Goal: Task Accomplishment & Management: Manage account settings

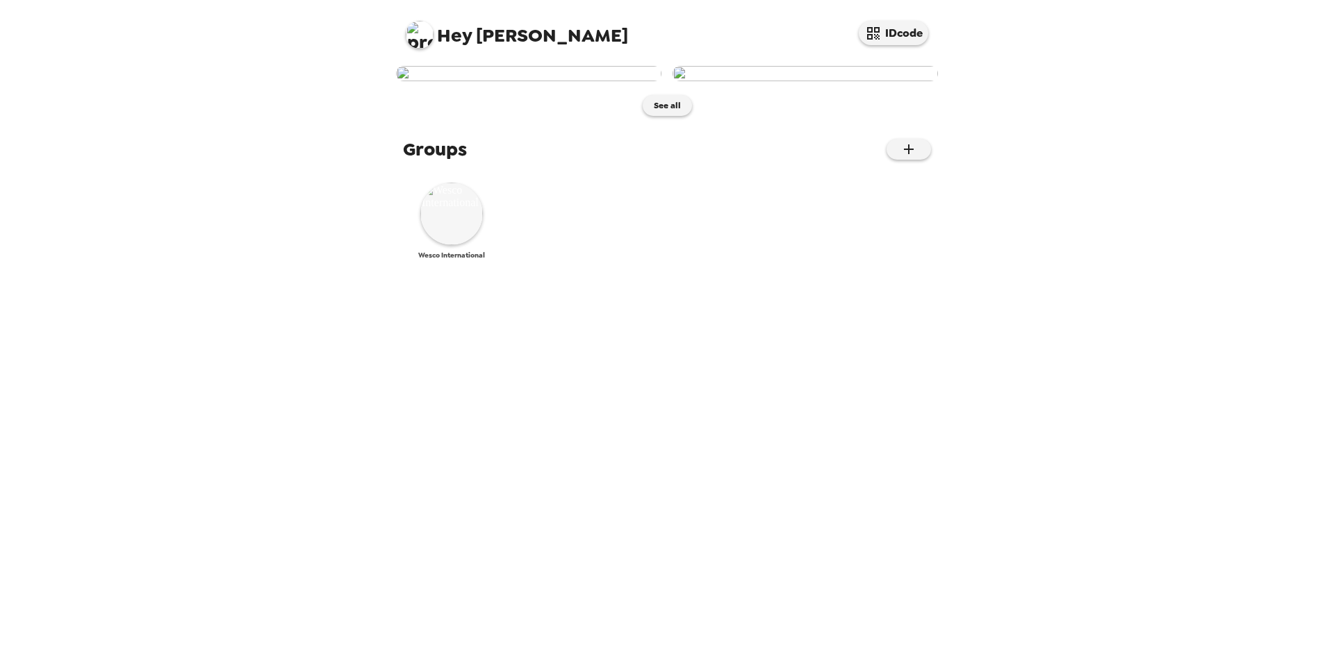
click at [463, 245] on img at bounding box center [451, 214] width 63 height 63
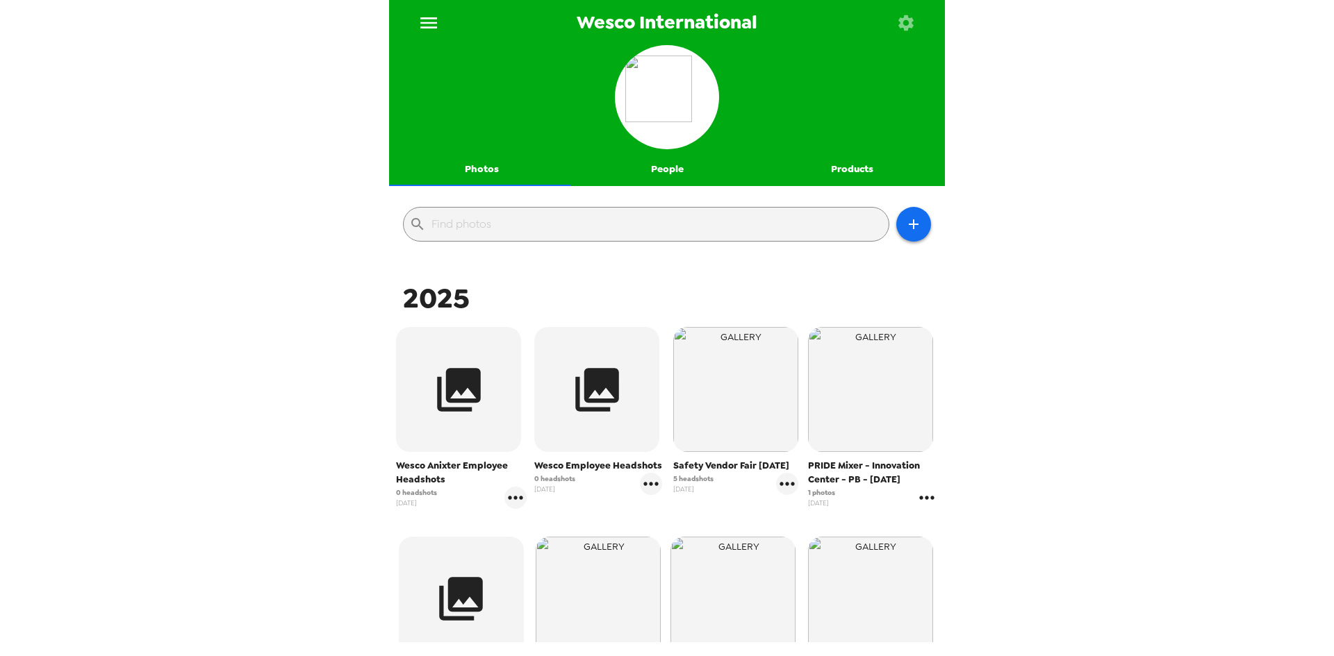
click at [915, 497] on icon "gallery menu" at bounding box center [926, 498] width 22 height 22
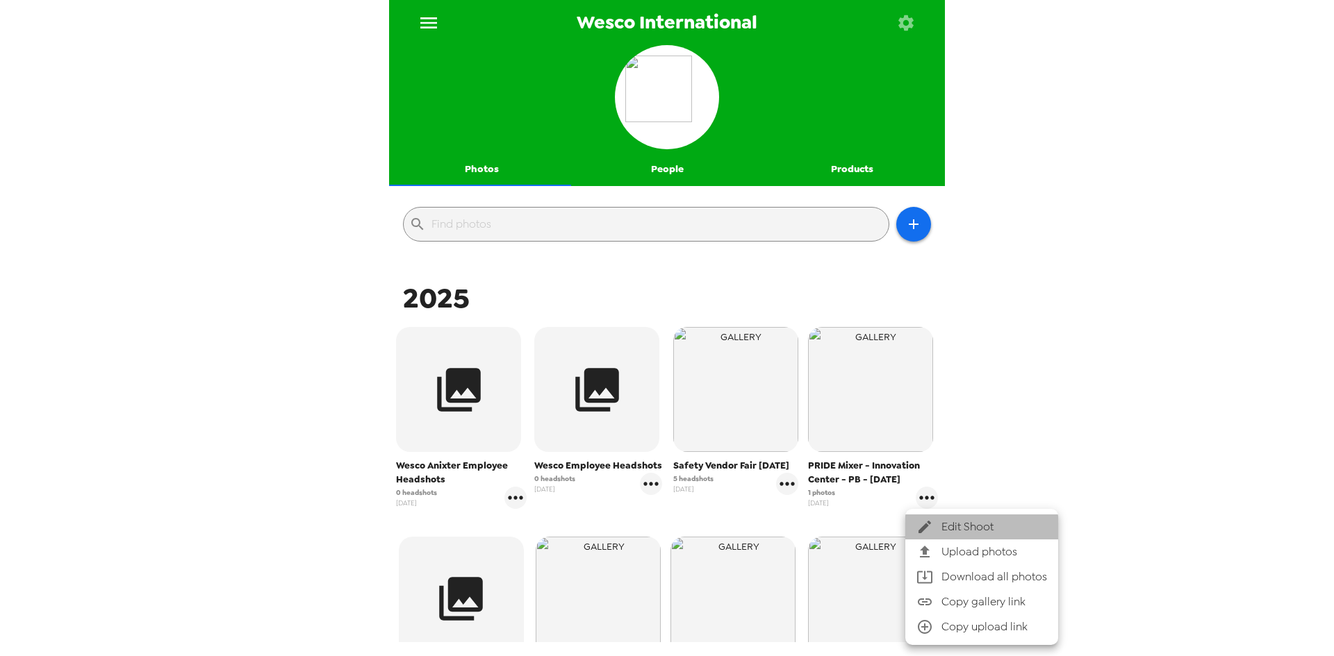
click at [926, 529] on icon at bounding box center [924, 527] width 17 height 17
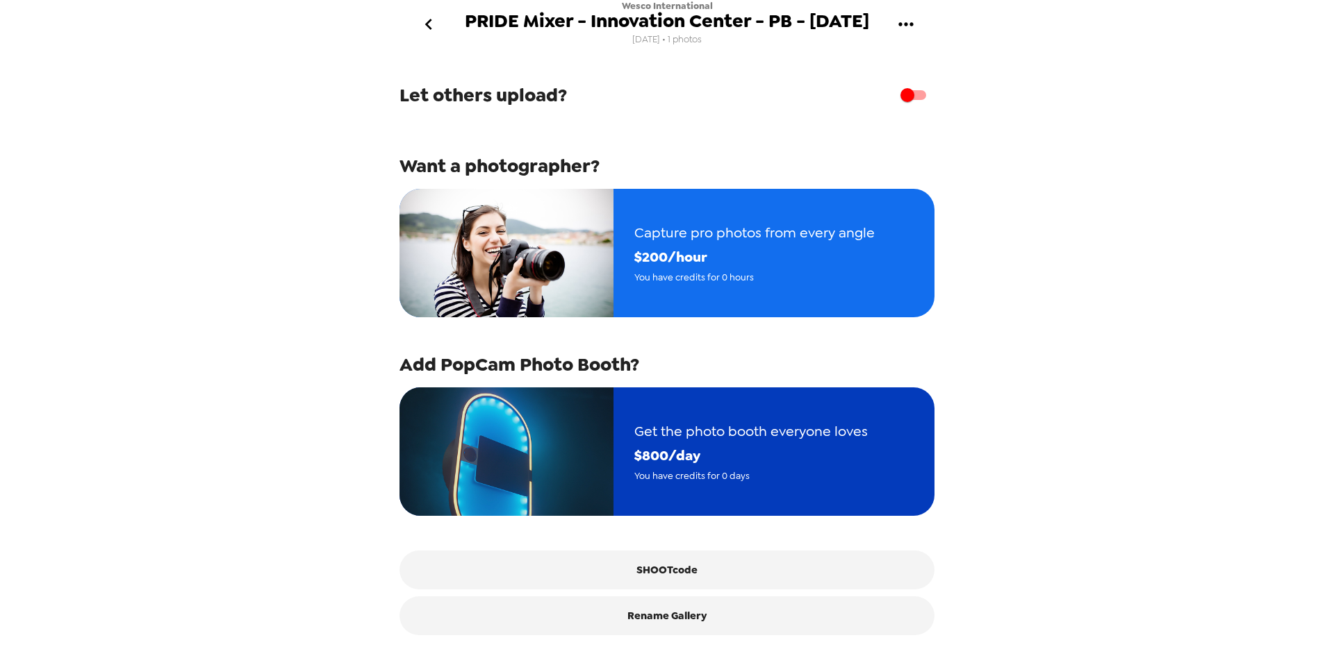
scroll to position [229, 0]
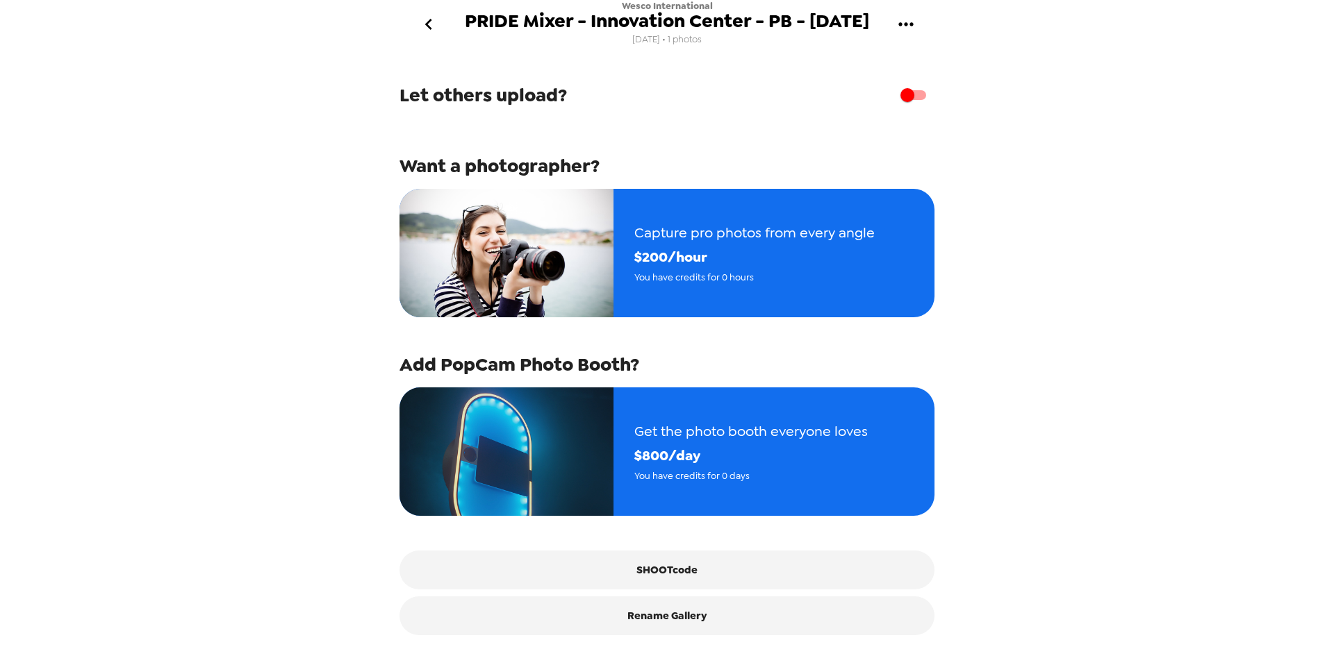
drag, startPoint x: 820, startPoint y: 564, endPoint x: 997, endPoint y: 399, distance: 241.8
click at [978, 406] on div "Wesco International PRIDE Mixer - Innovation Center - PB - 10/15/25 9/22/25 • 1…" at bounding box center [667, 328] width 1334 height 656
click at [430, 28] on icon "go back" at bounding box center [427, 24] width 7 height 11
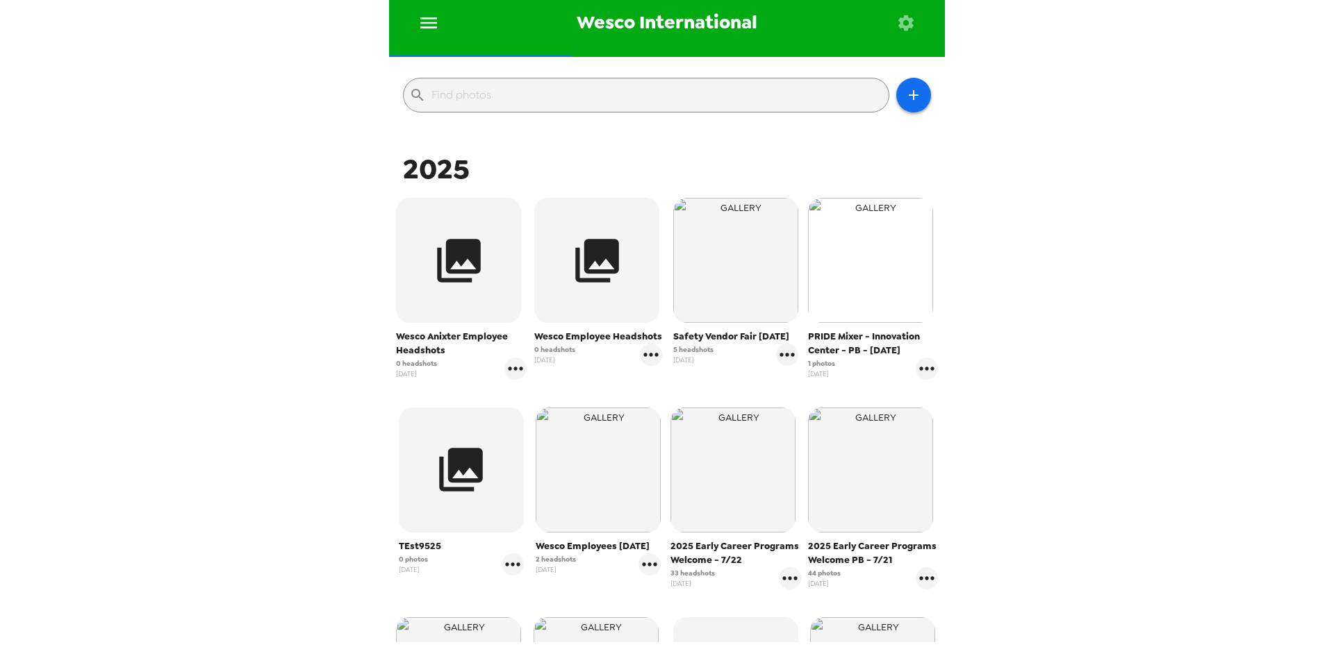
scroll to position [139, 0]
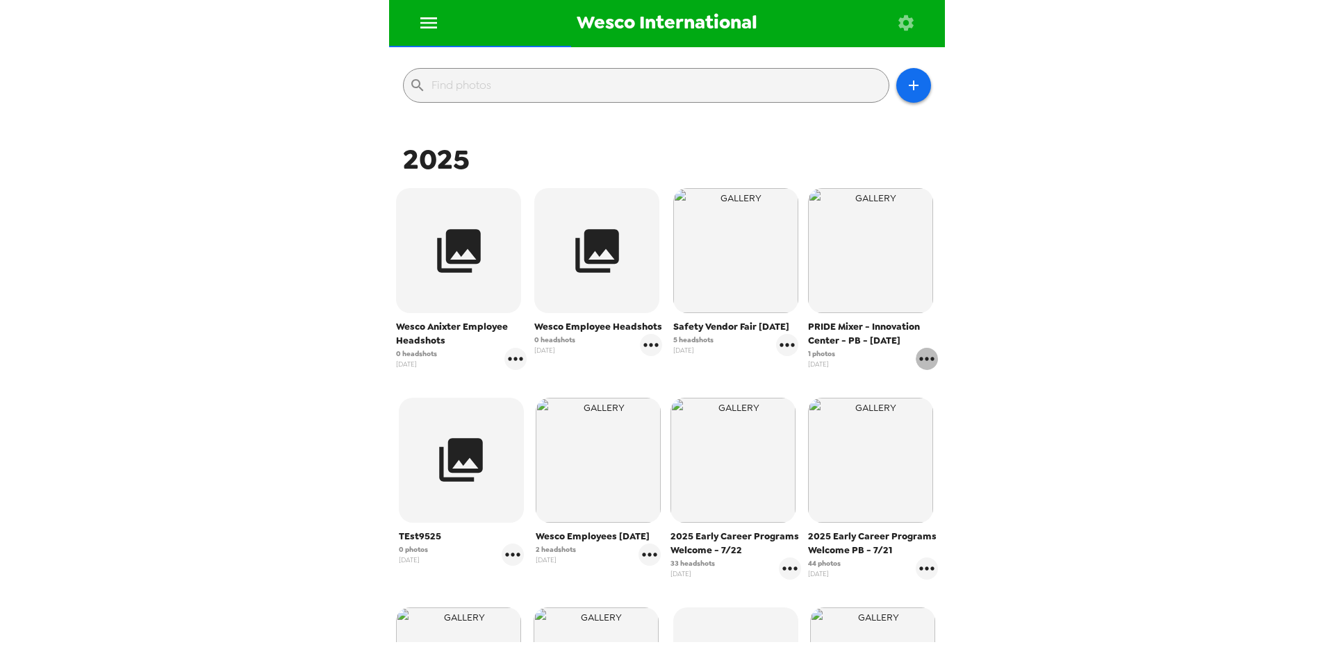
click at [919, 359] on icon "gallery menu" at bounding box center [926, 358] width 15 height 3
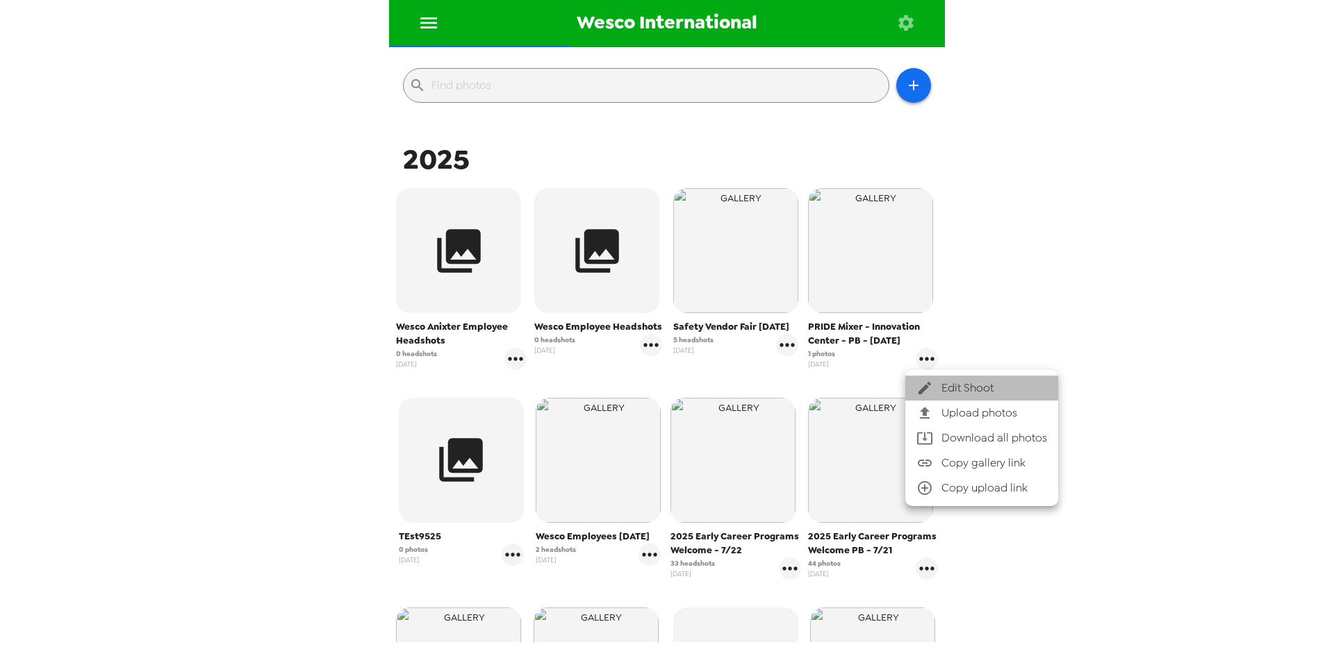
click at [945, 385] on span "Edit Shoot" at bounding box center [994, 388] width 106 height 17
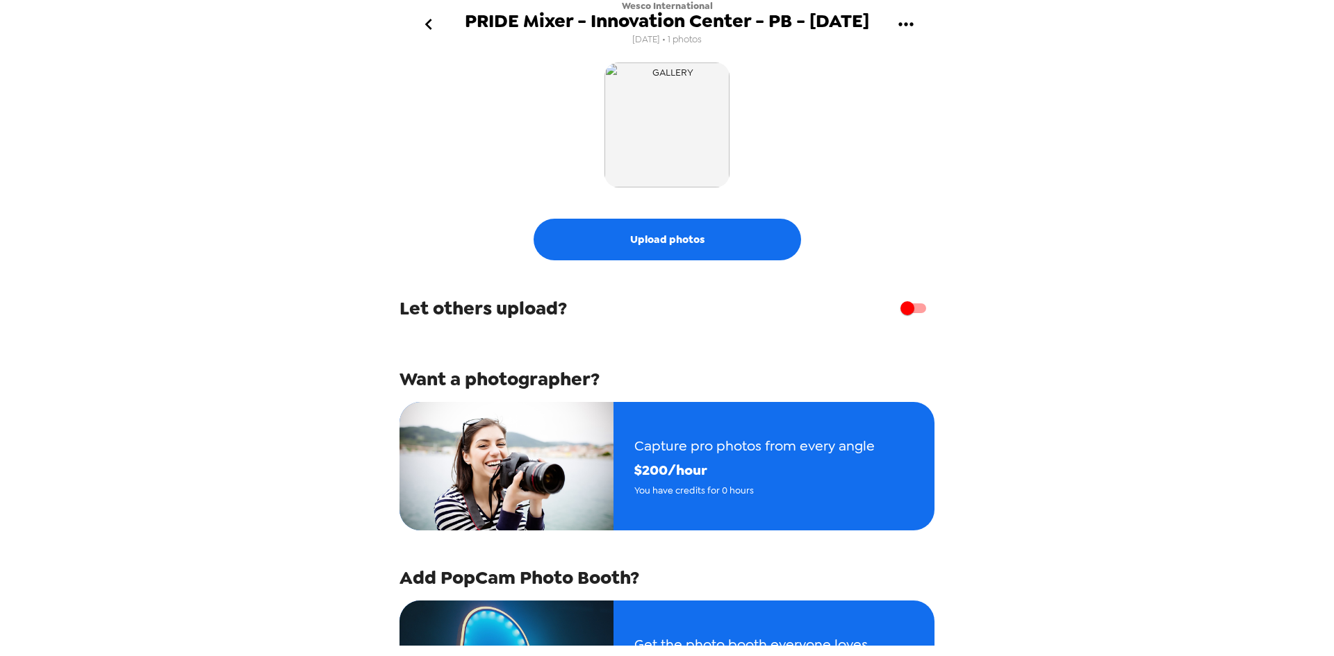
click at [424, 29] on icon "go back" at bounding box center [428, 24] width 22 height 22
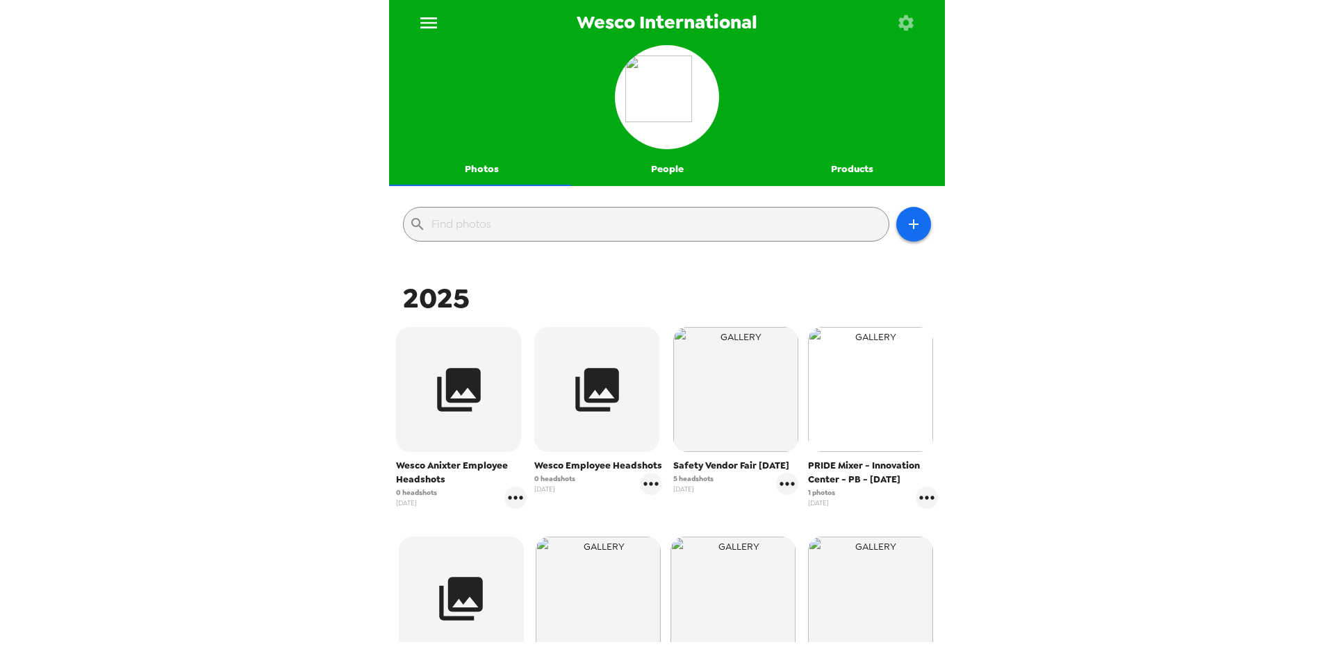
scroll to position [69, 0]
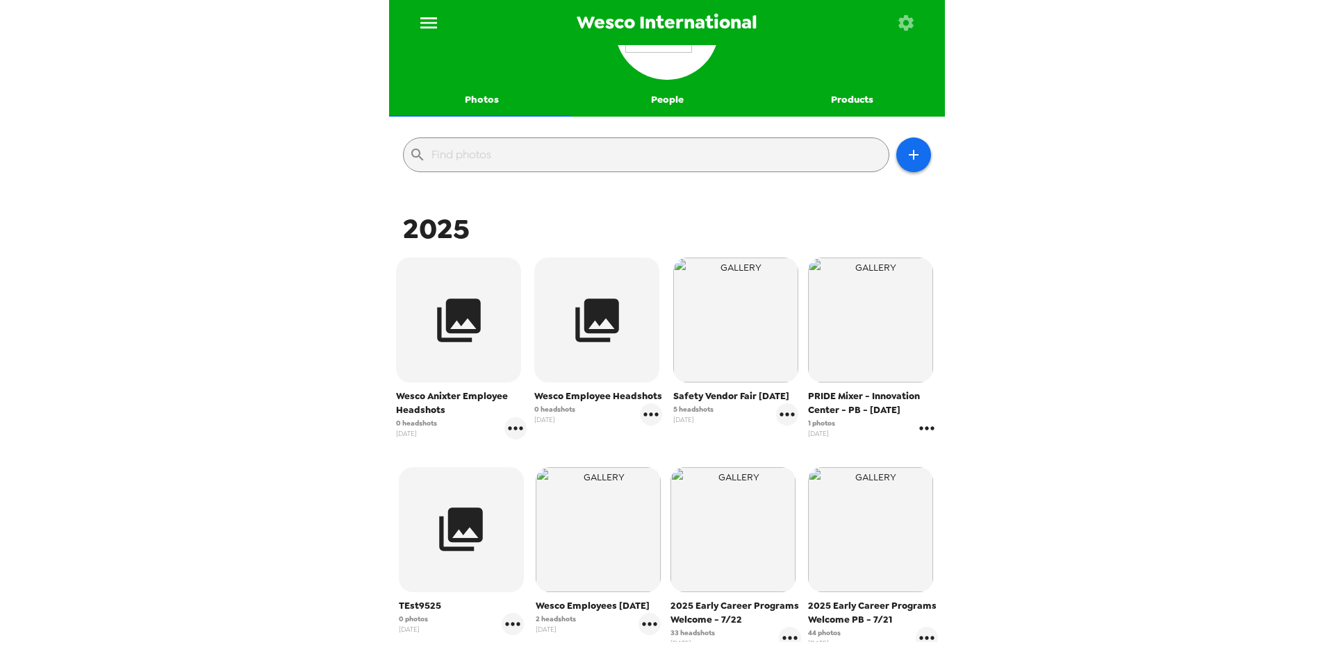
click at [915, 426] on icon "gallery menu" at bounding box center [926, 428] width 22 height 22
click at [983, 458] on span "Edit Shoot" at bounding box center [994, 457] width 106 height 17
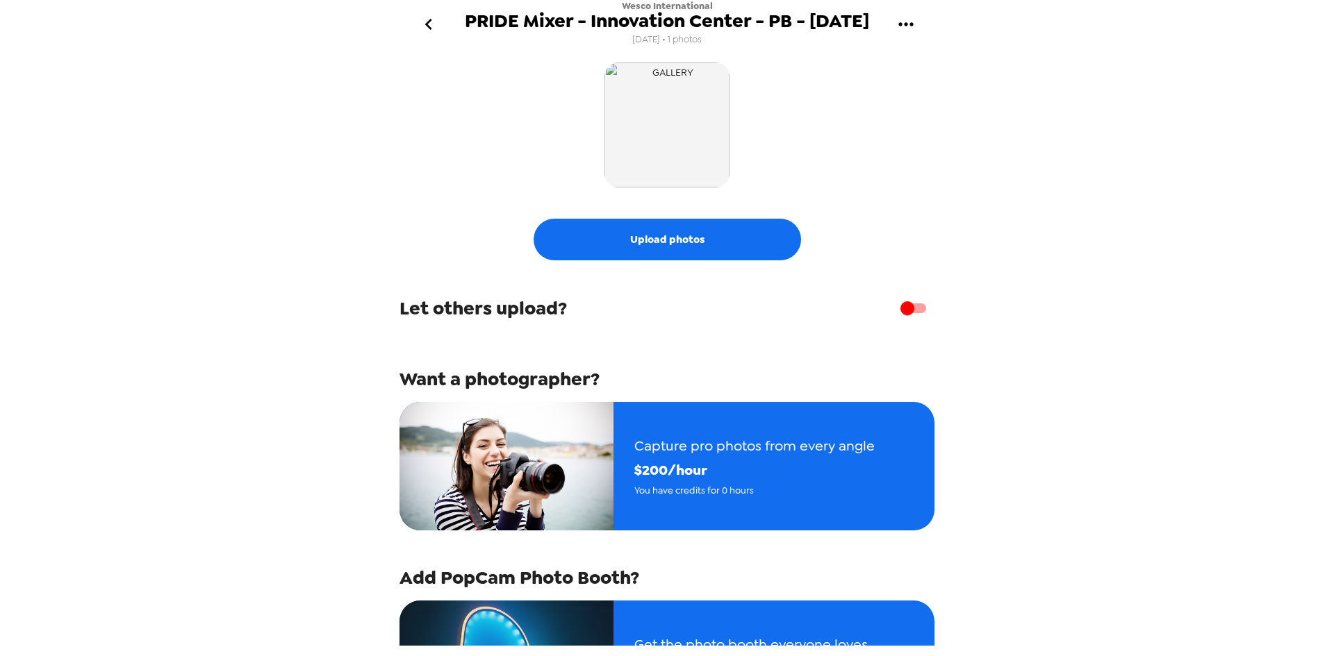
click at [431, 31] on icon "go back" at bounding box center [428, 24] width 22 height 22
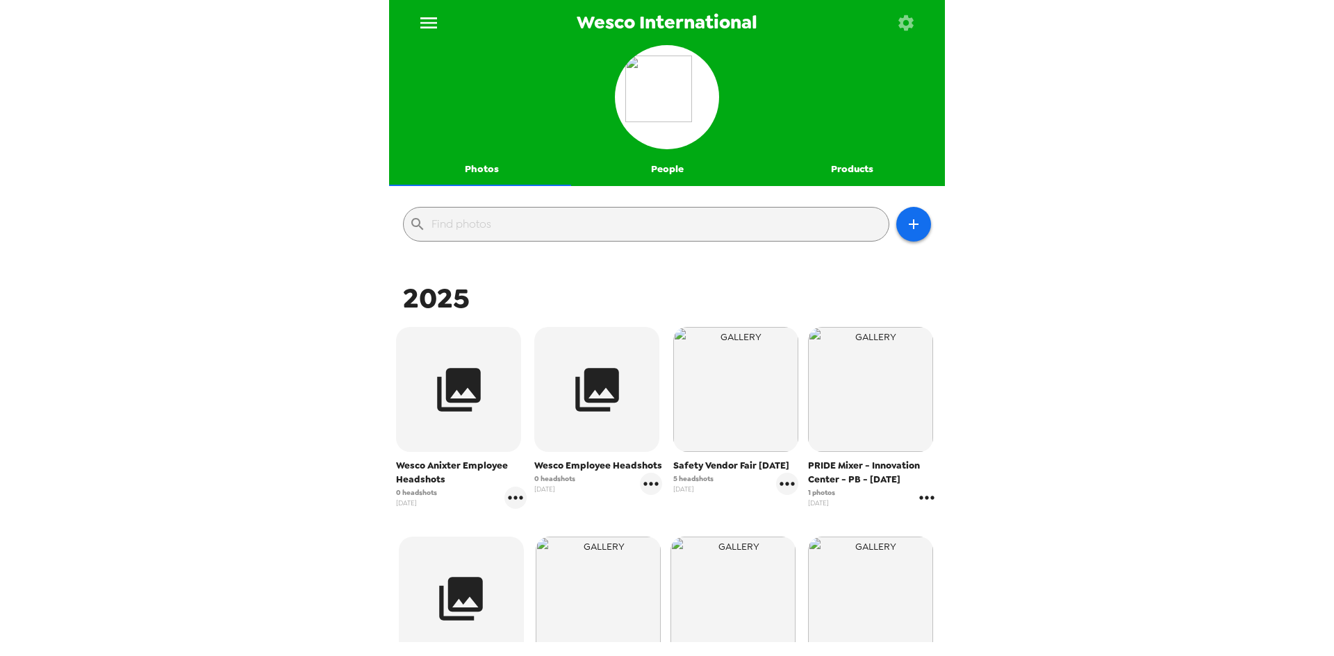
click at [915, 501] on icon "gallery menu" at bounding box center [926, 498] width 22 height 22
click at [1029, 465] on div at bounding box center [667, 328] width 1334 height 656
click at [922, 501] on icon "gallery menu" at bounding box center [926, 498] width 22 height 22
click at [1031, 427] on div at bounding box center [667, 328] width 1334 height 656
click at [834, 397] on img "button" at bounding box center [870, 389] width 125 height 125
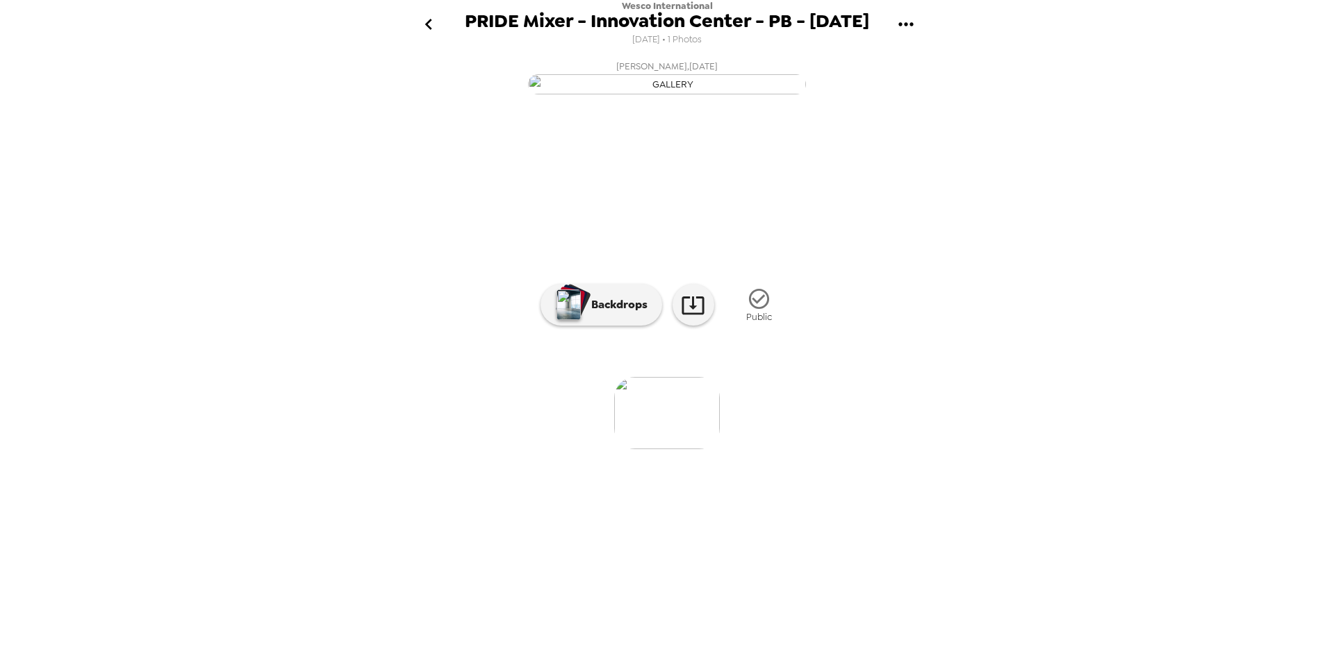
click at [433, 18] on icon "go back" at bounding box center [428, 24] width 22 height 22
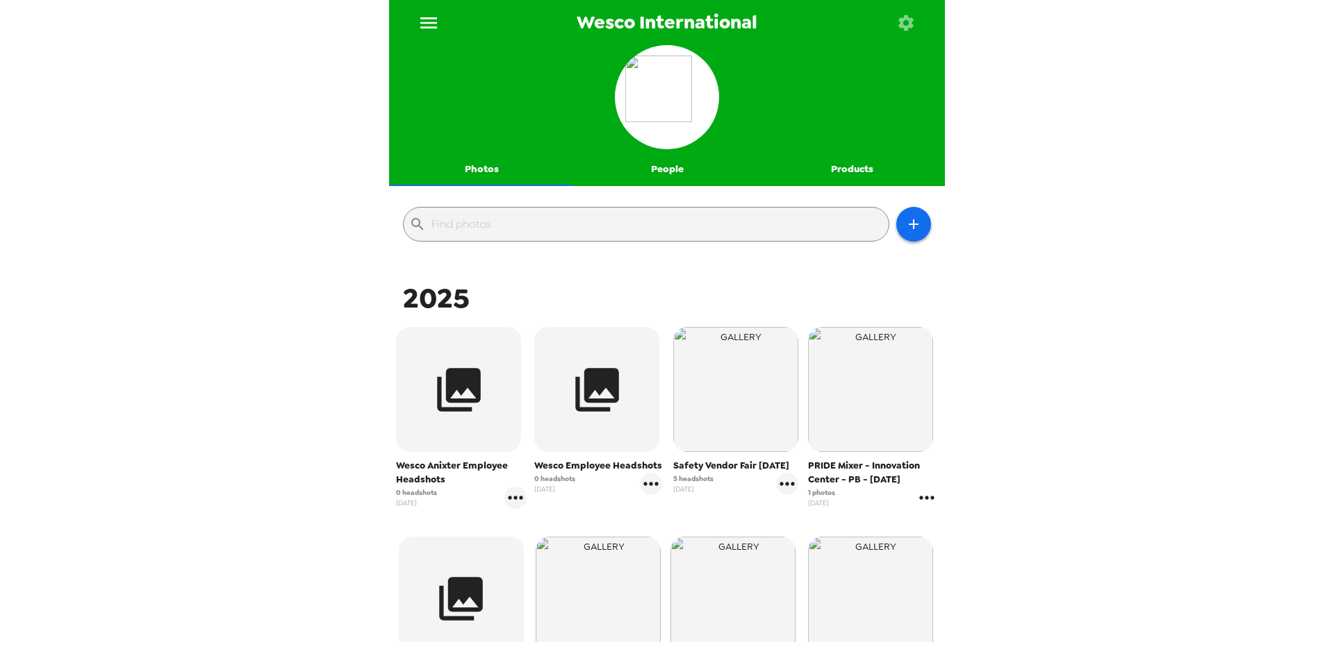
click at [919, 499] on icon "gallery menu" at bounding box center [926, 497] width 15 height 3
click at [935, 527] on div at bounding box center [928, 527] width 25 height 17
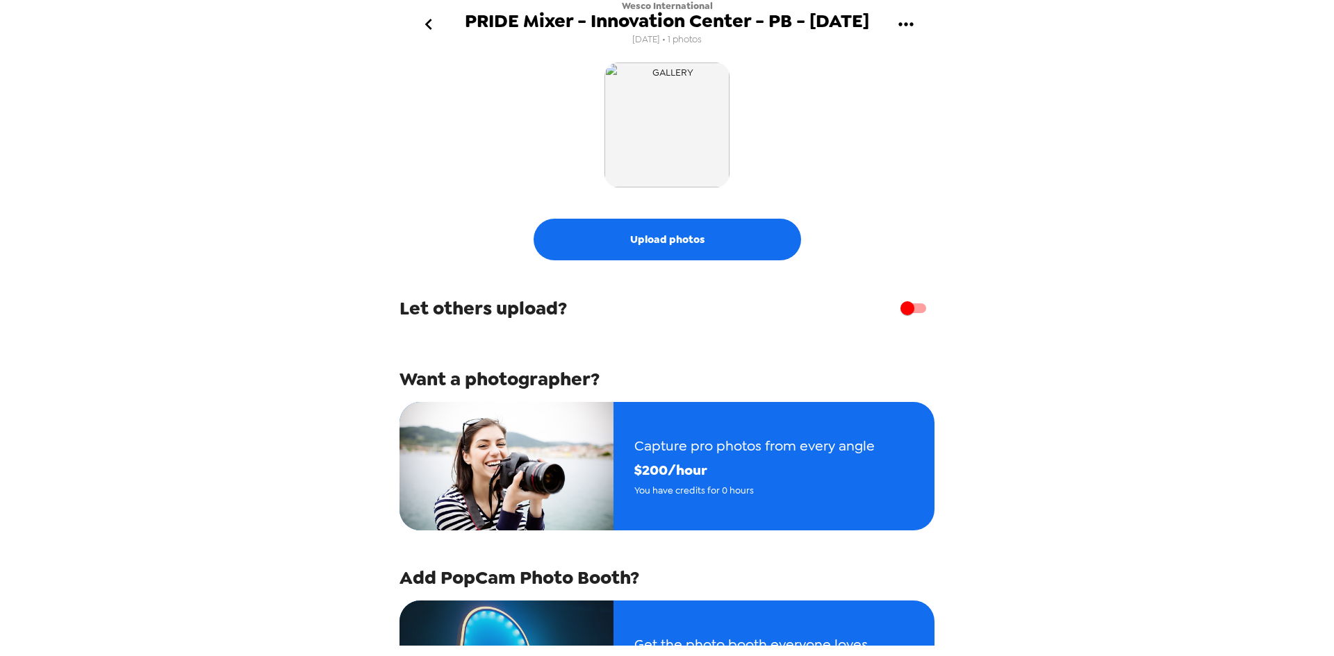
click at [429, 25] on icon "go back" at bounding box center [428, 24] width 22 height 22
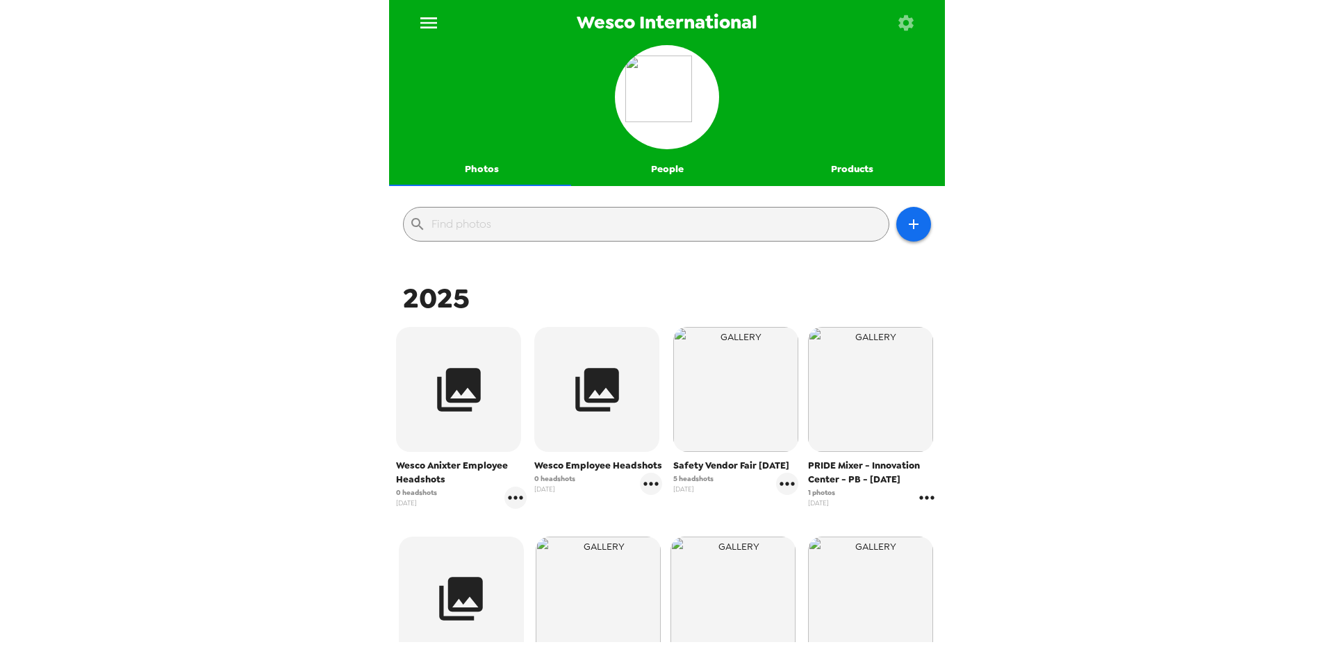
click at [918, 497] on icon "gallery menu" at bounding box center [926, 498] width 22 height 22
click at [926, 527] on icon at bounding box center [924, 527] width 13 height 13
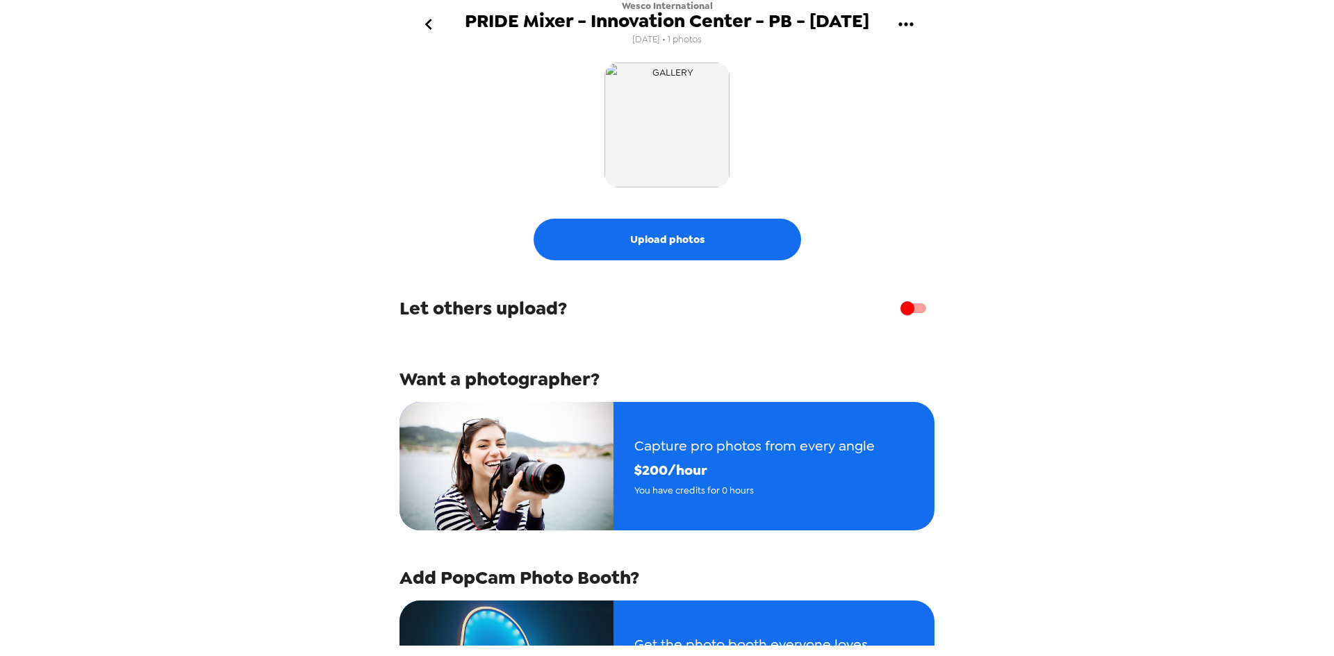
click at [427, 28] on icon "go back" at bounding box center [428, 24] width 22 height 22
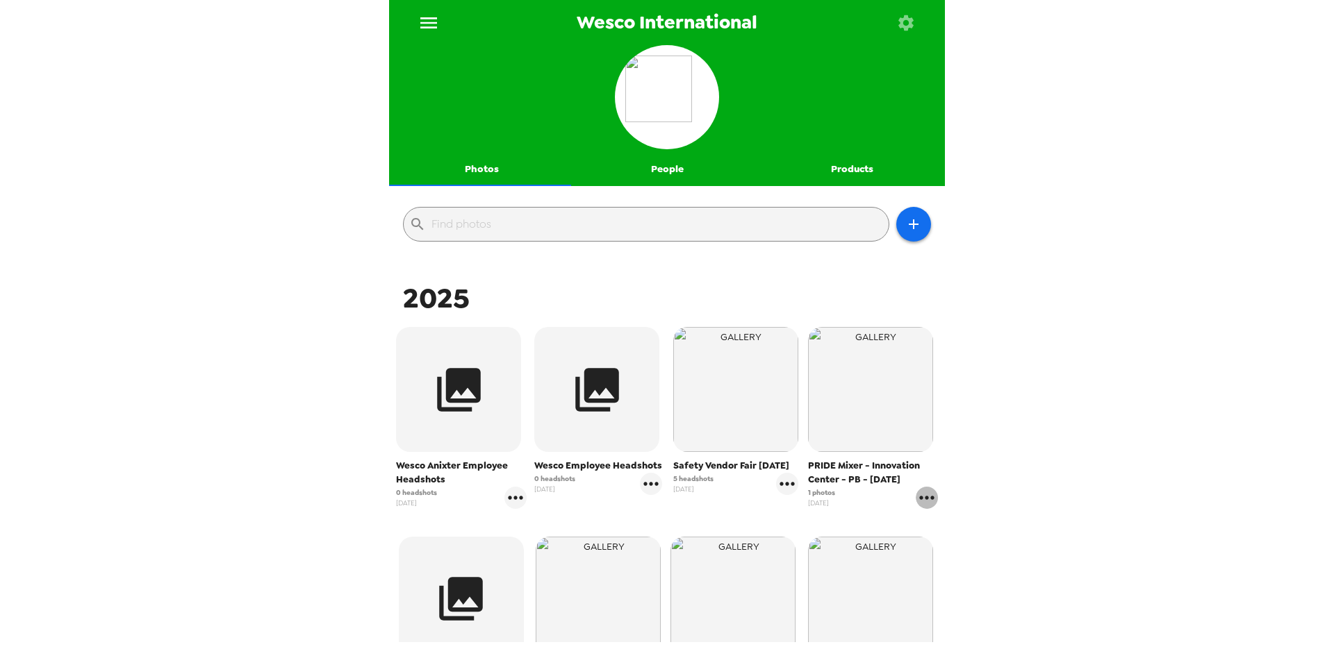
click at [917, 505] on icon "gallery menu" at bounding box center [926, 498] width 22 height 22
click at [929, 531] on icon at bounding box center [924, 527] width 17 height 17
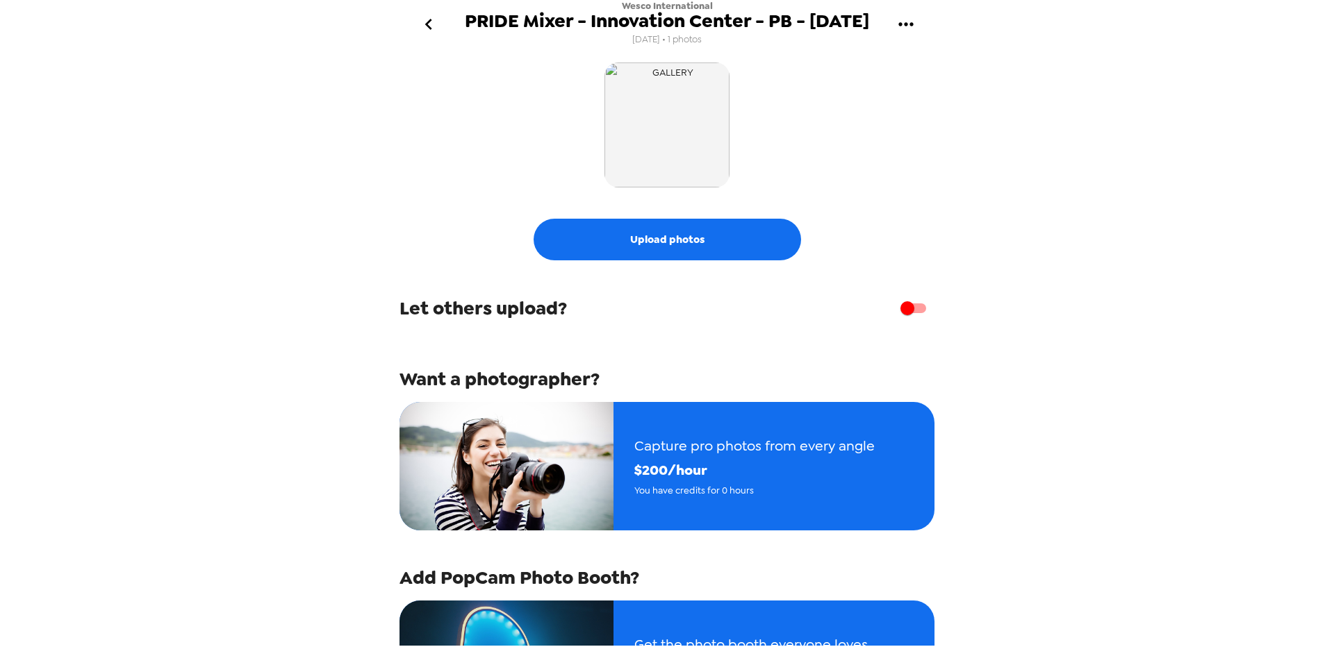
scroll to position [229, 0]
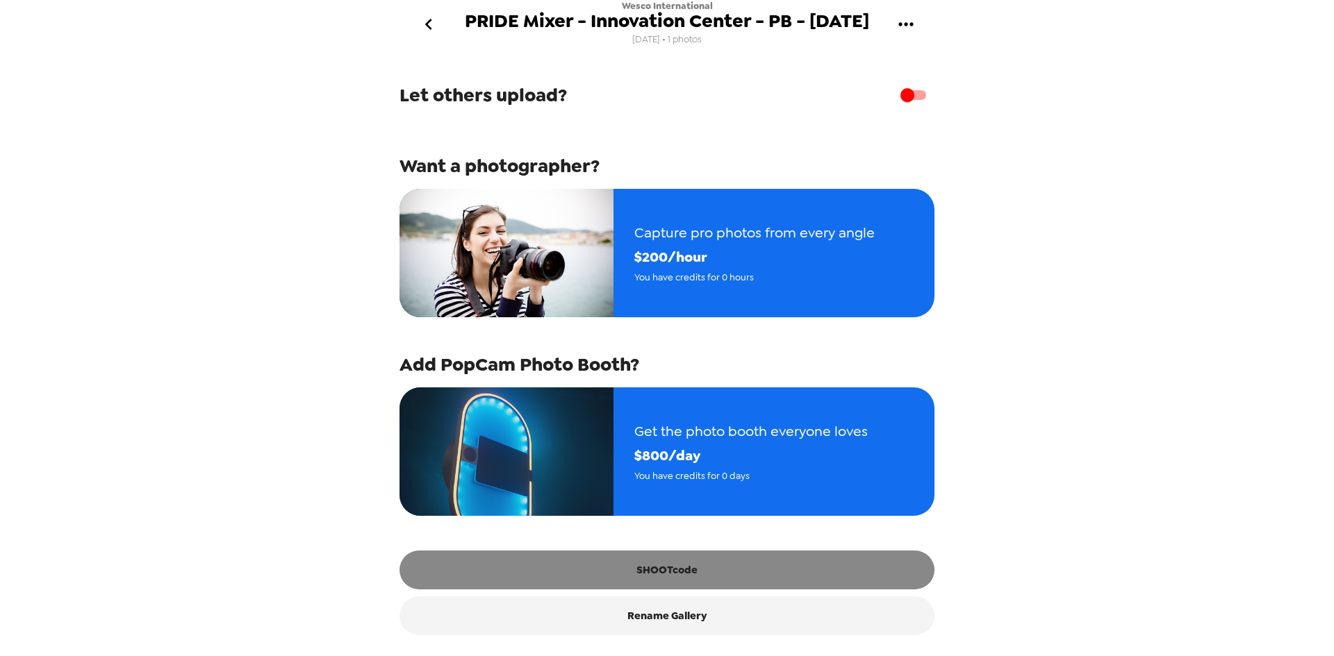
click at [681, 581] on button "SHOOTcode" at bounding box center [666, 570] width 535 height 39
